Goal: Navigation & Orientation: Find specific page/section

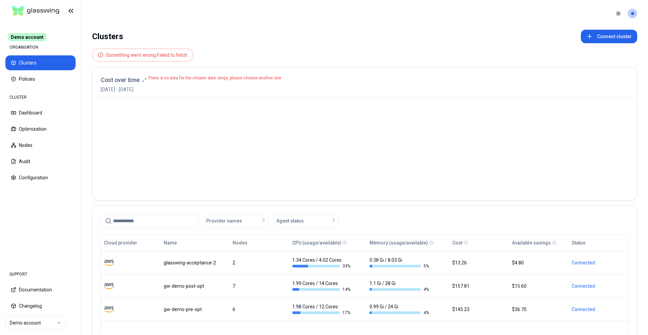
click at [22, 326] on html "Demo account ORGANISATION Clusters Policies CLUSTER Dashboard Optimization Node…" at bounding box center [324, 167] width 648 height 335
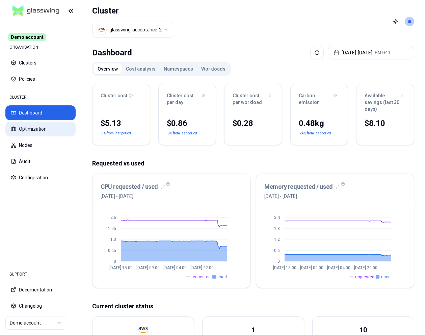
click at [33, 126] on button "Optimization" at bounding box center [40, 128] width 70 height 15
